Goal: Task Accomplishment & Management: Manage account settings

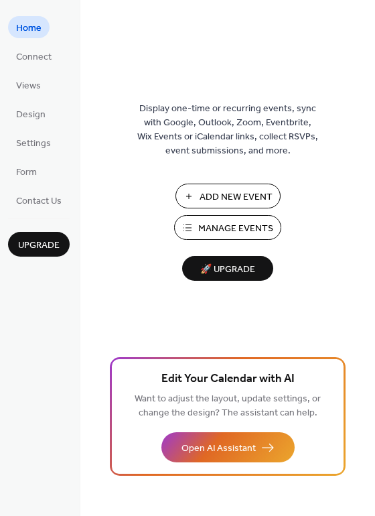
click at [206, 226] on span "Manage Events" at bounding box center [235, 229] width 75 height 14
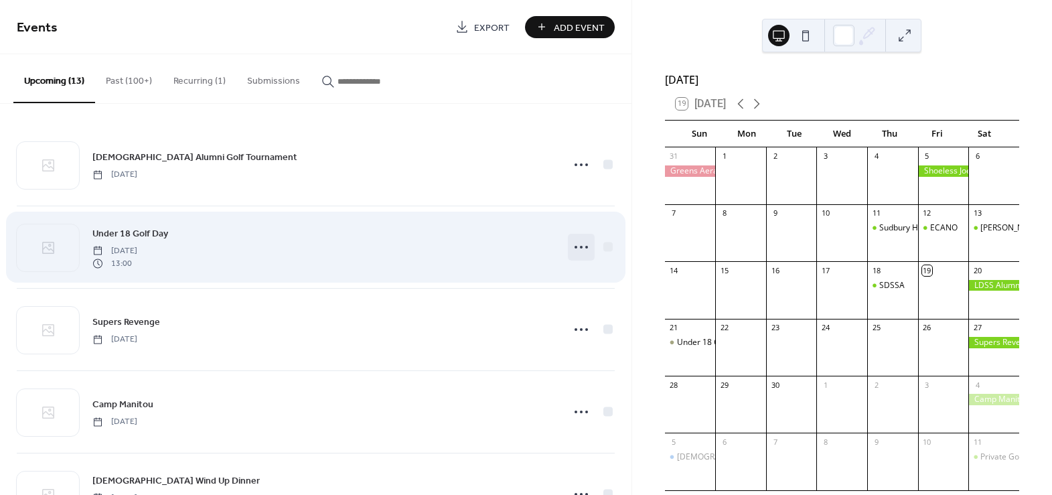
click at [576, 244] on icon at bounding box center [580, 246] width 21 height 21
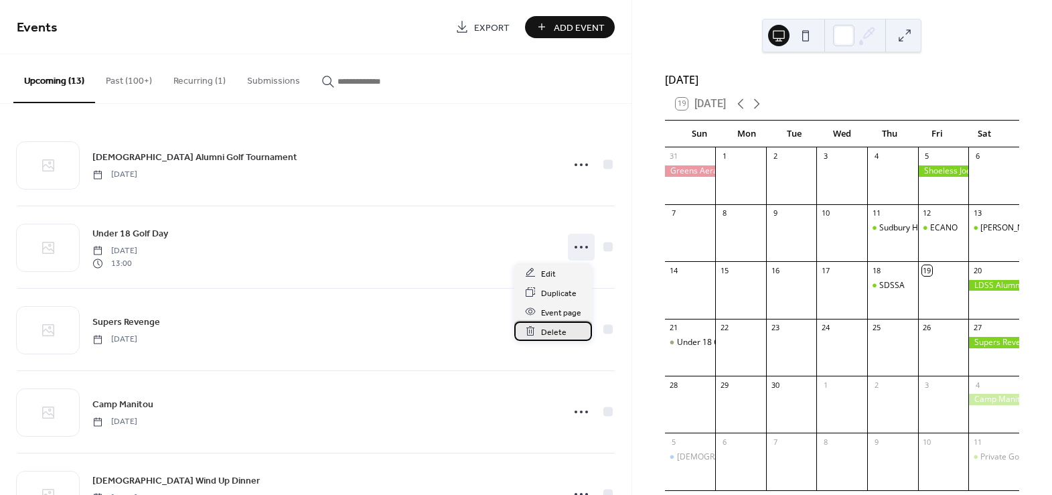
click at [552, 332] on span "Delete" at bounding box center [553, 332] width 25 height 14
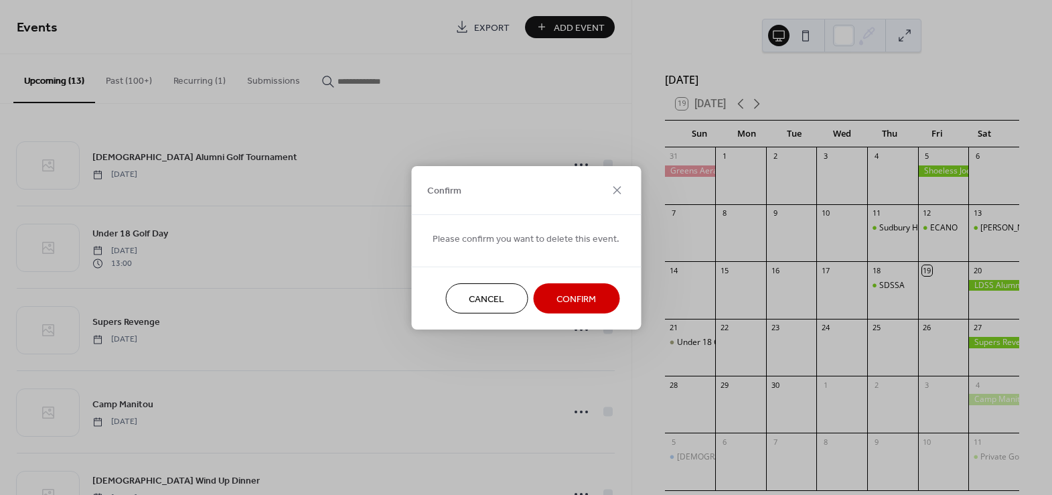
click at [557, 297] on span "Confirm" at bounding box center [576, 299] width 40 height 14
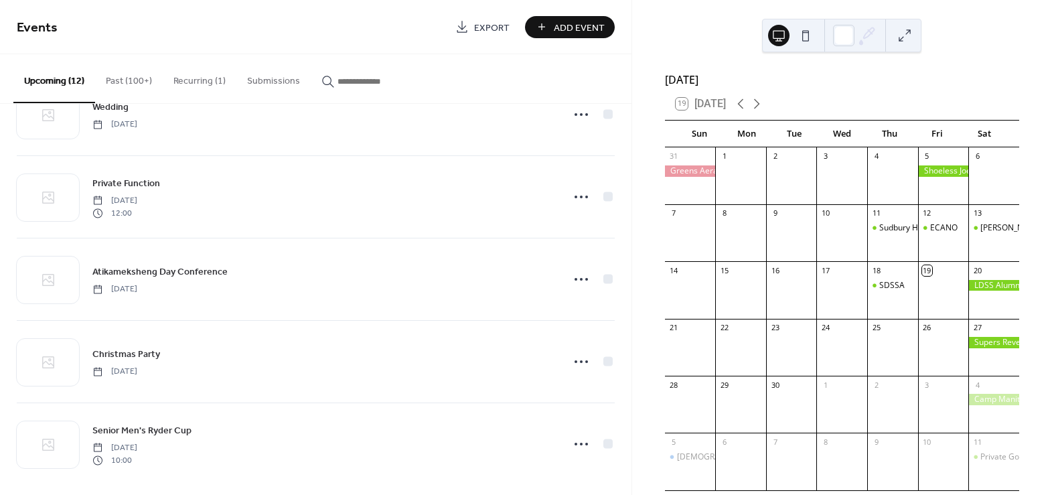
scroll to position [635, 0]
